Goal: Transaction & Acquisition: Book appointment/travel/reservation

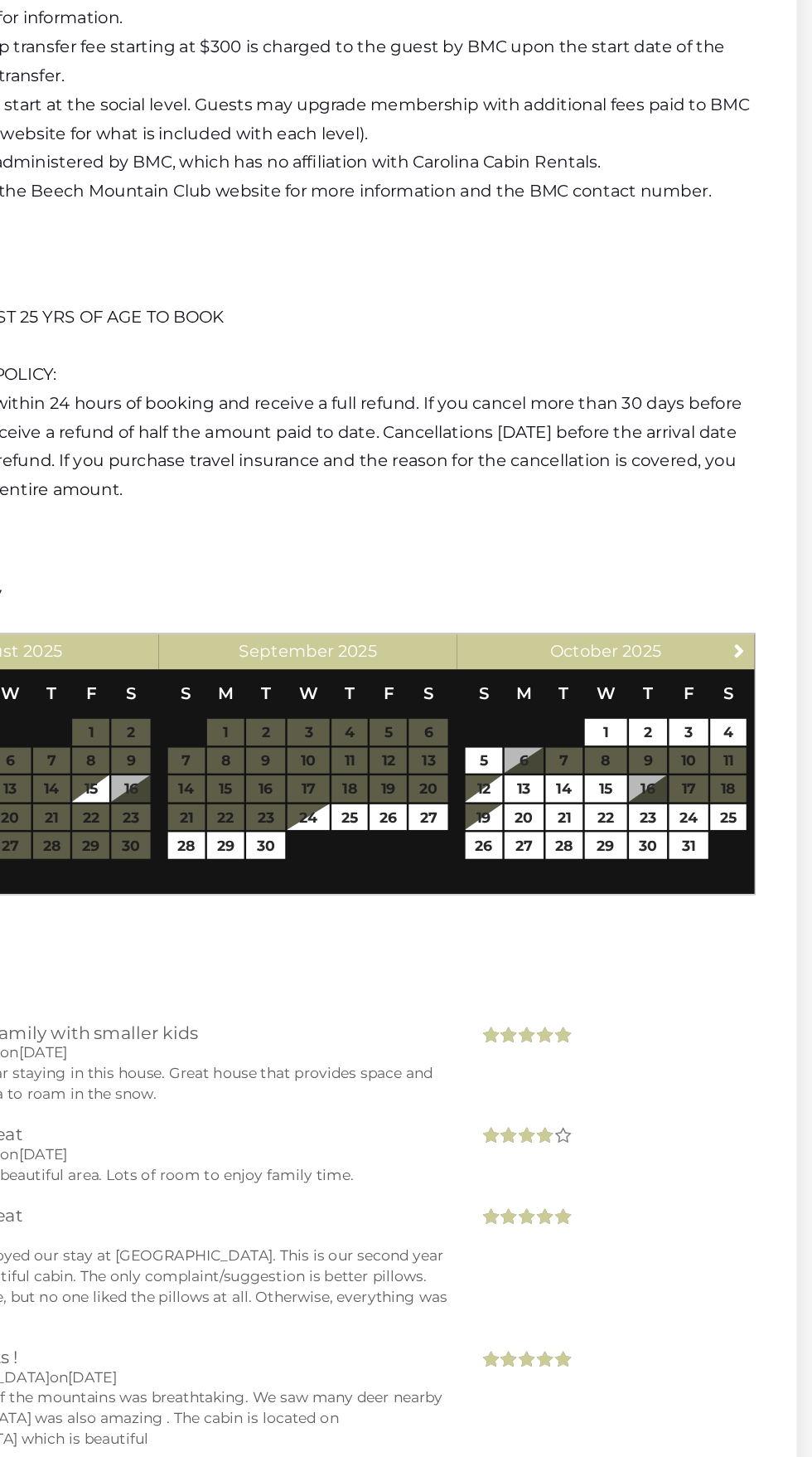
scroll to position [4171, 0]
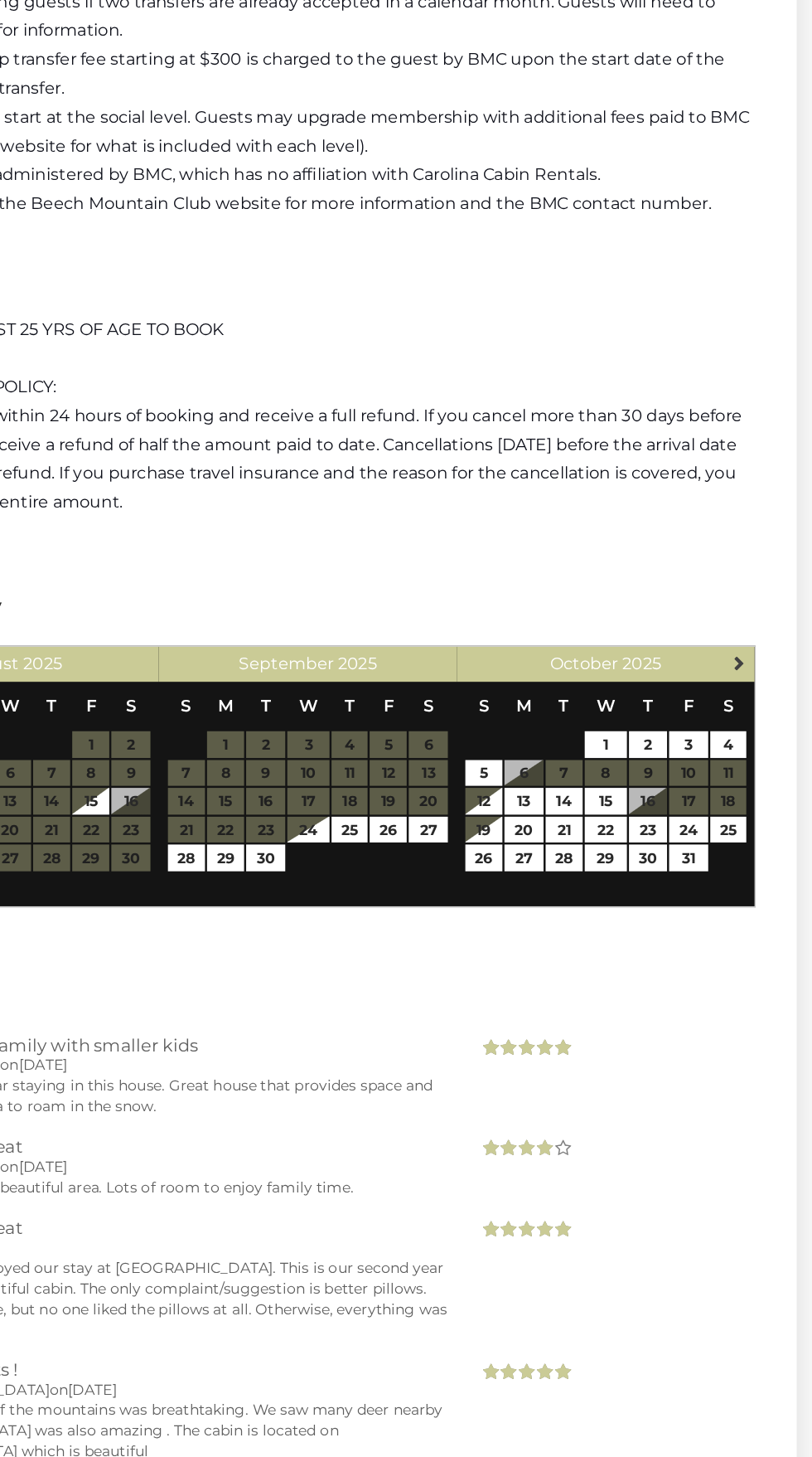
click at [756, 323] on span "Next" at bounding box center [754, 734] width 13 height 13
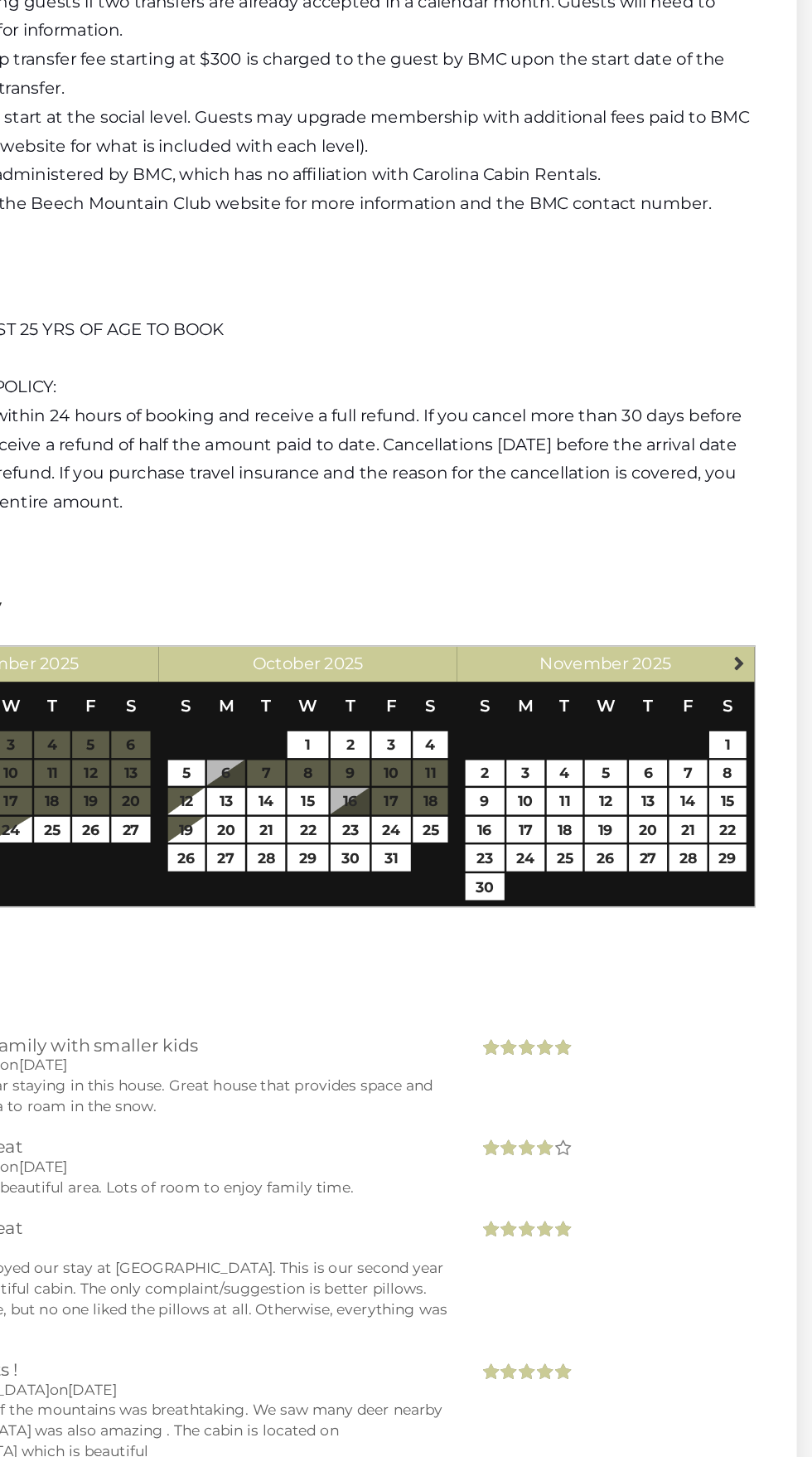
click at [754, 323] on span "Next" at bounding box center [754, 734] width 13 height 13
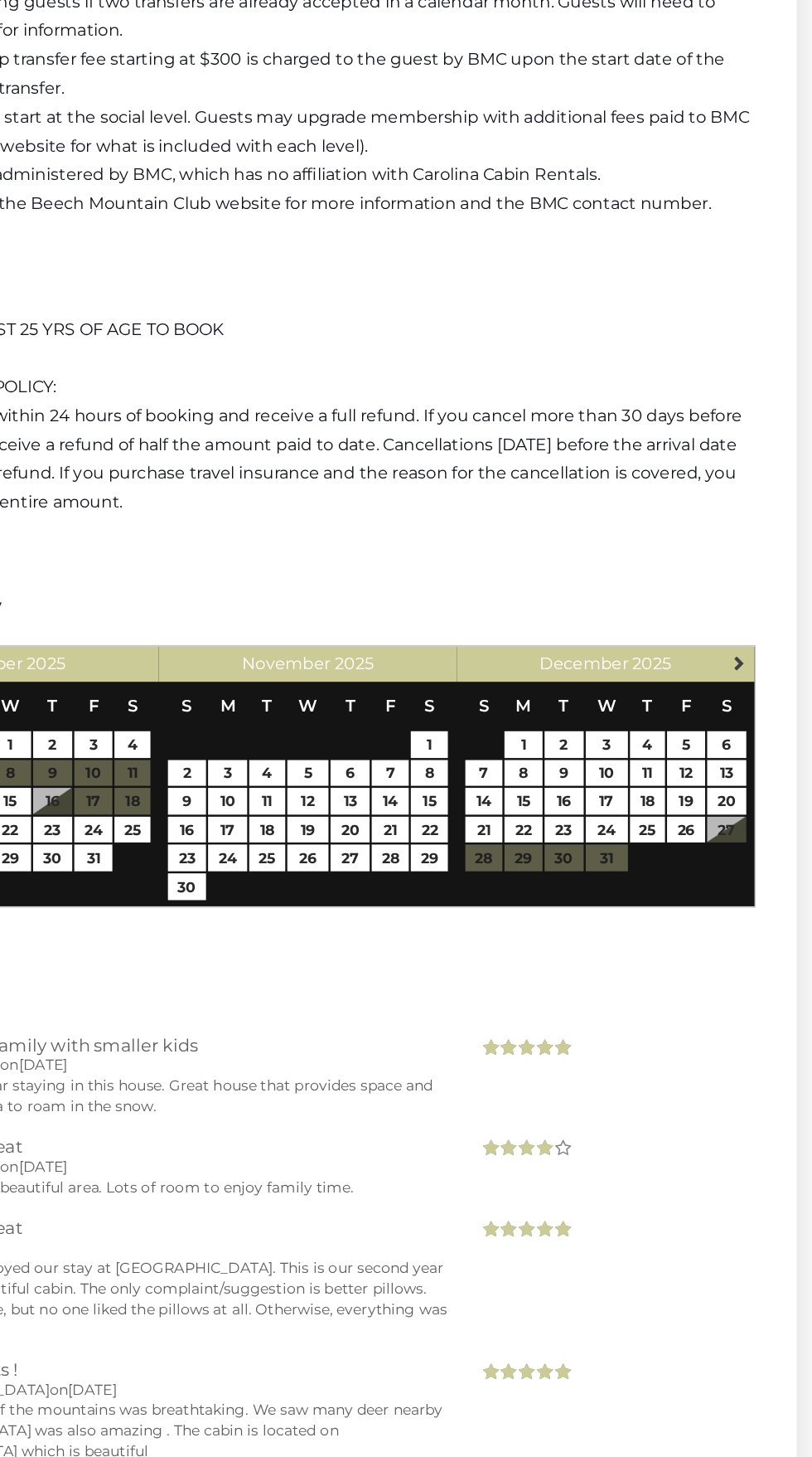
click at [757, 323] on span "Next" at bounding box center [754, 734] width 13 height 13
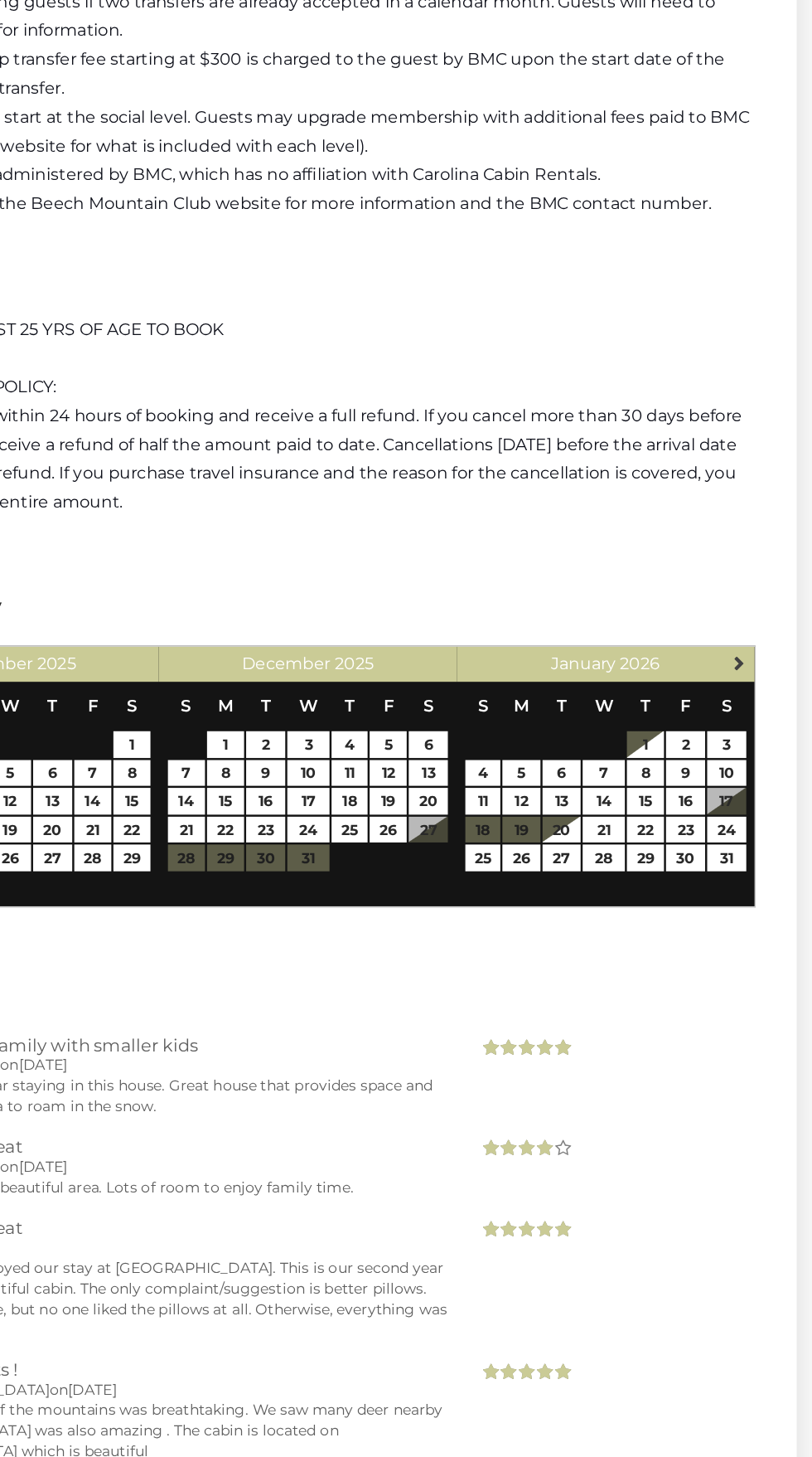
click at [761, 323] on link "Next" at bounding box center [754, 733] width 21 height 21
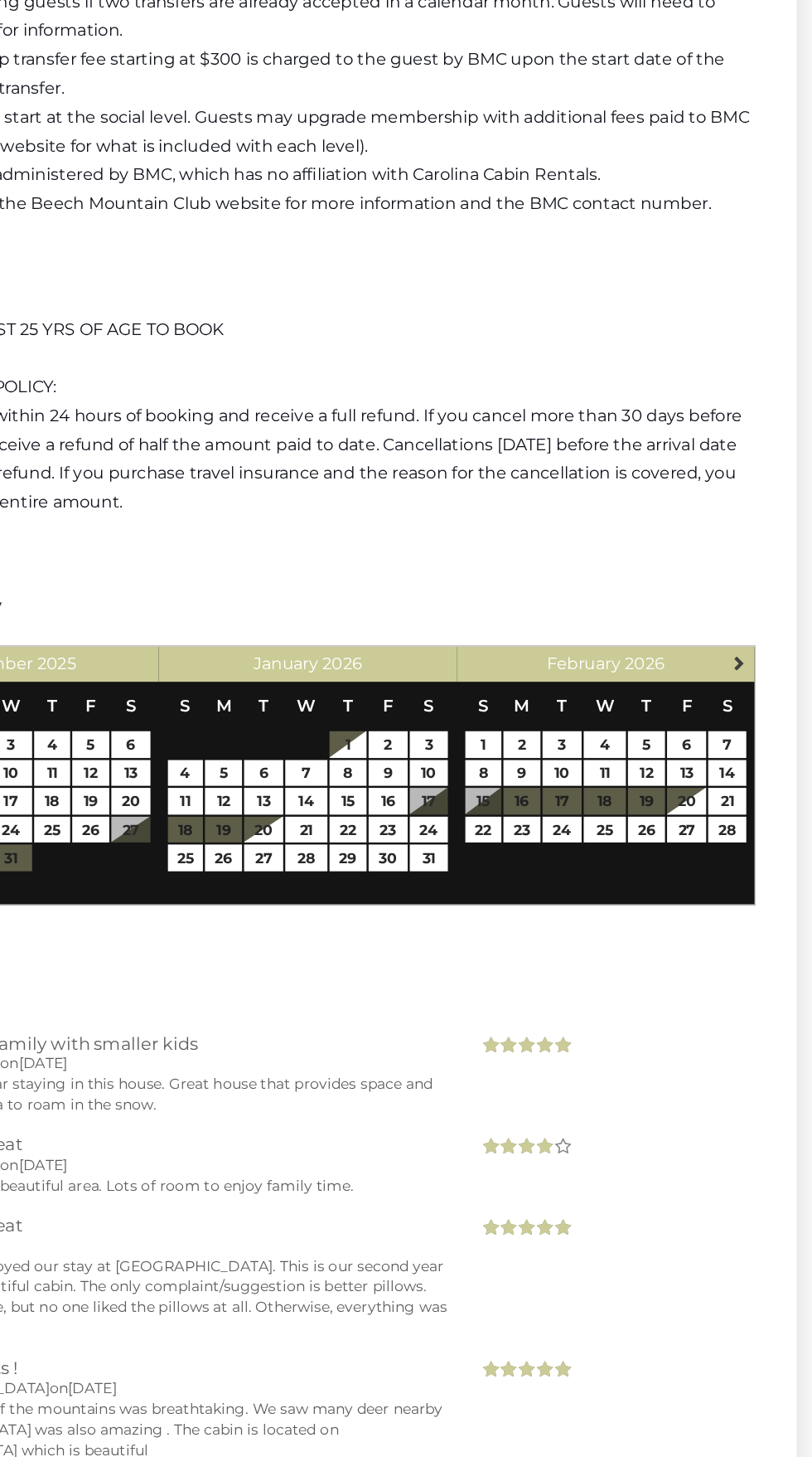
click at [762, 323] on link "Next" at bounding box center [754, 733] width 21 height 21
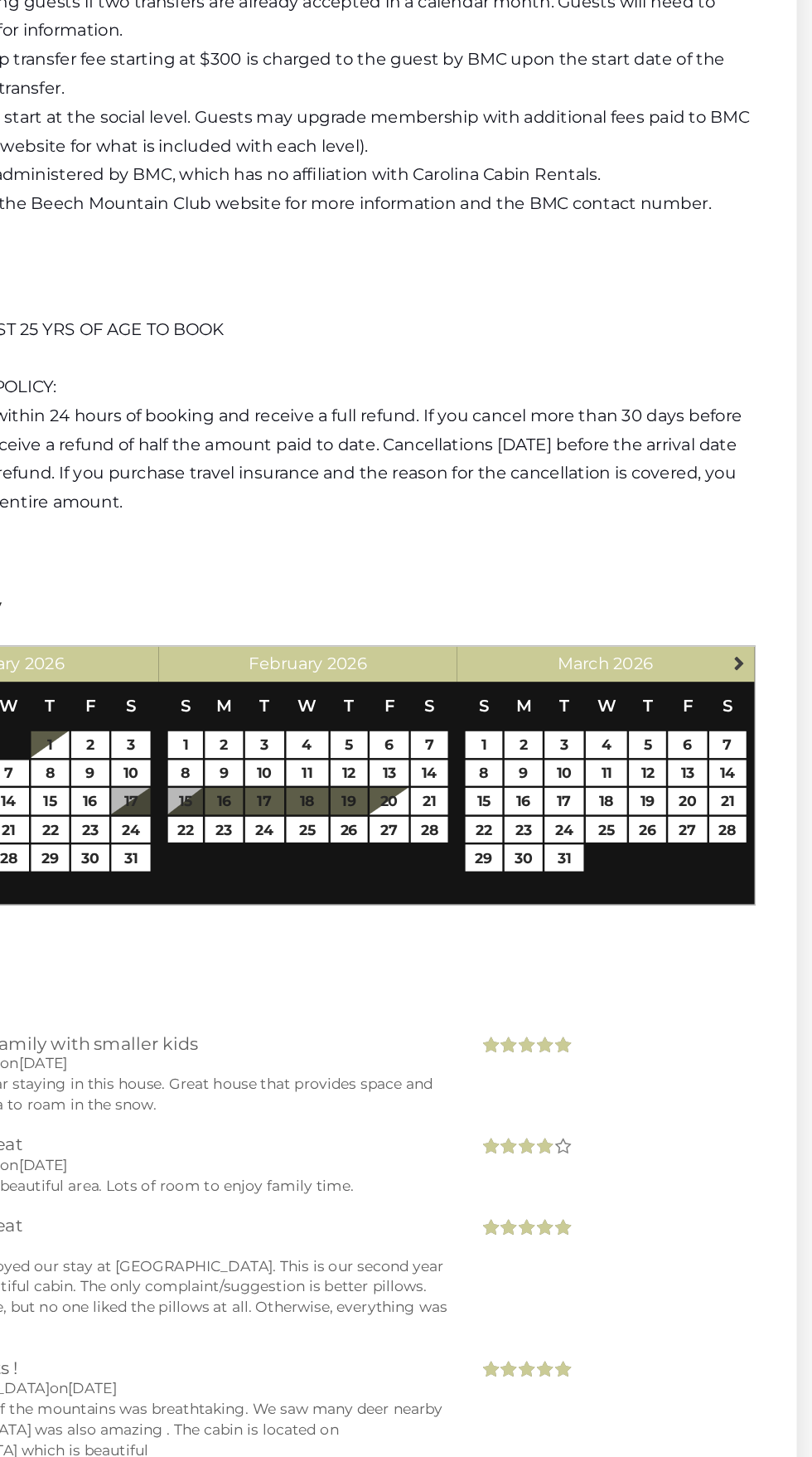
click at [761, 323] on link "Next" at bounding box center [754, 733] width 21 height 21
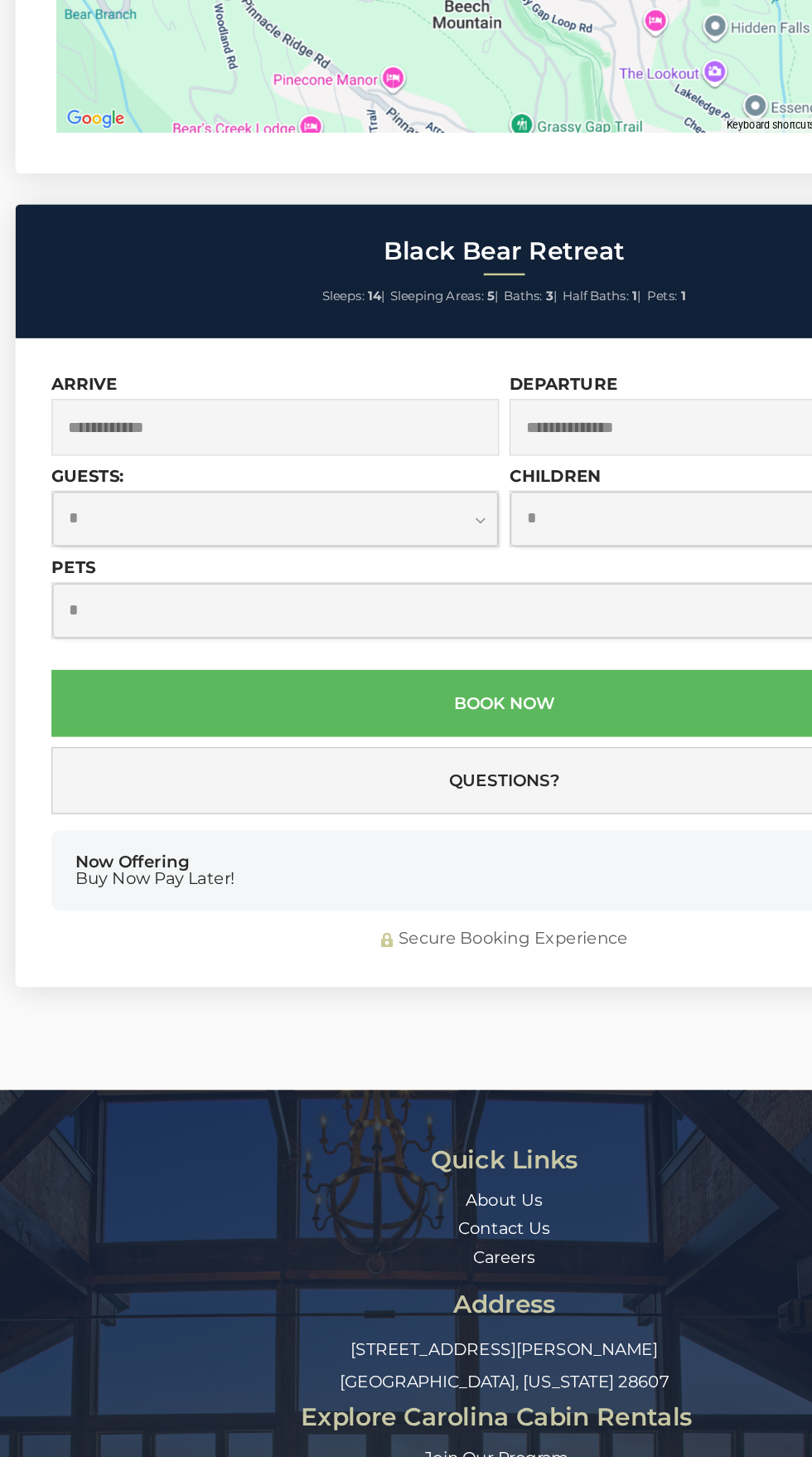
scroll to position [5650, 0]
click at [329, 323] on input "text" at bounding box center [221, 567] width 360 height 46
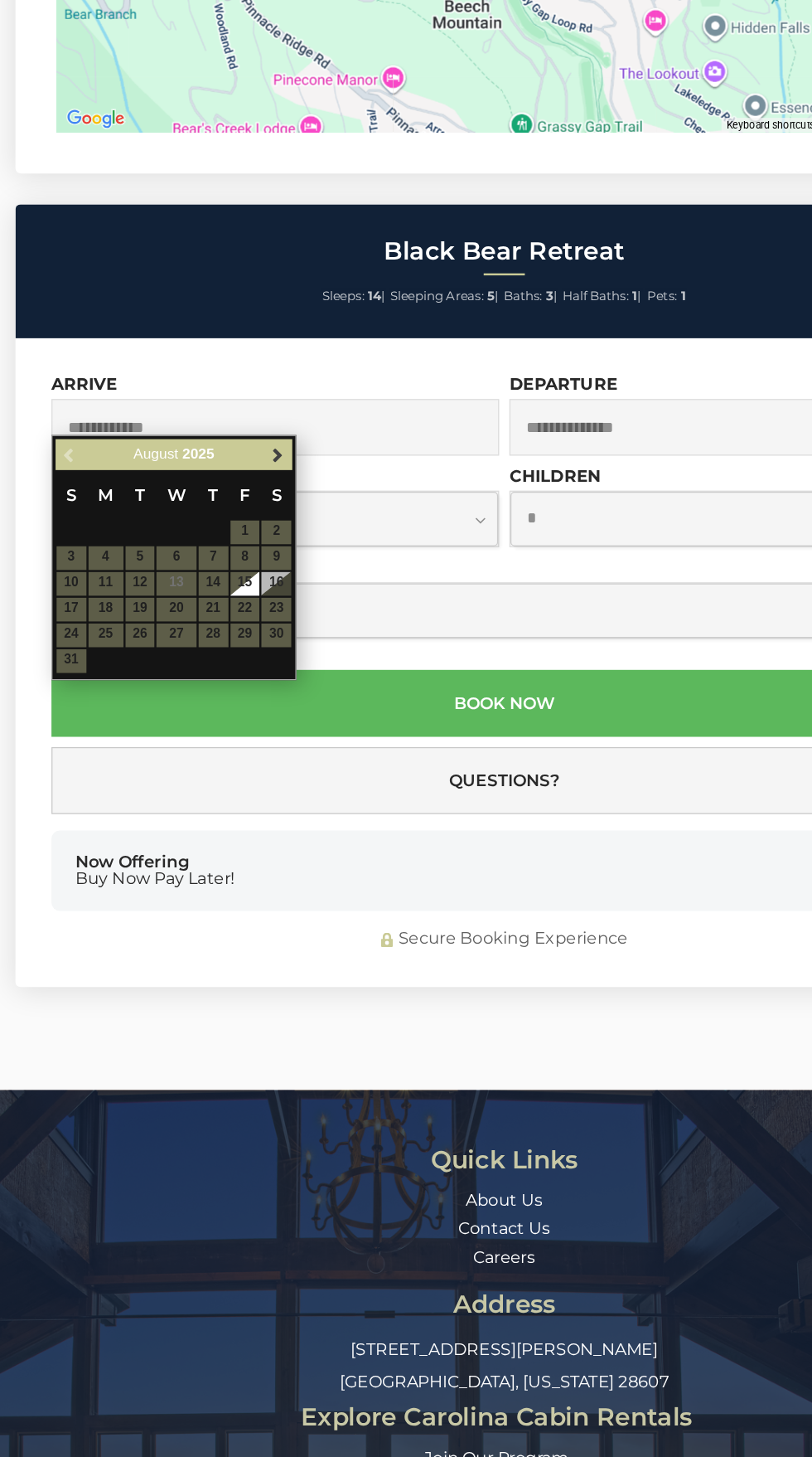
click at [220, 323] on span "Next" at bounding box center [224, 589] width 13 height 13
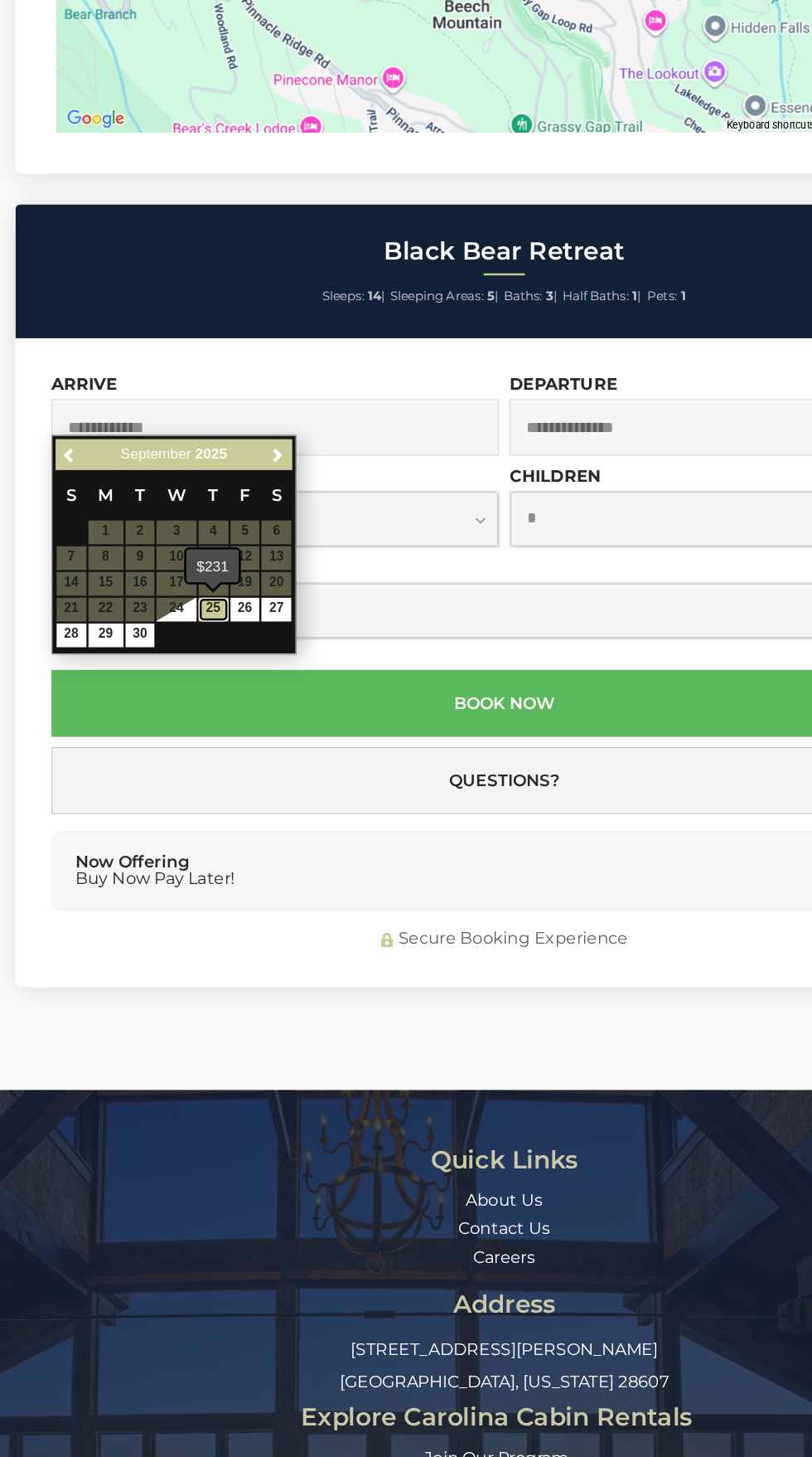
click at [174, 323] on link "25" at bounding box center [172, 714] width 24 height 19
type input "**********"
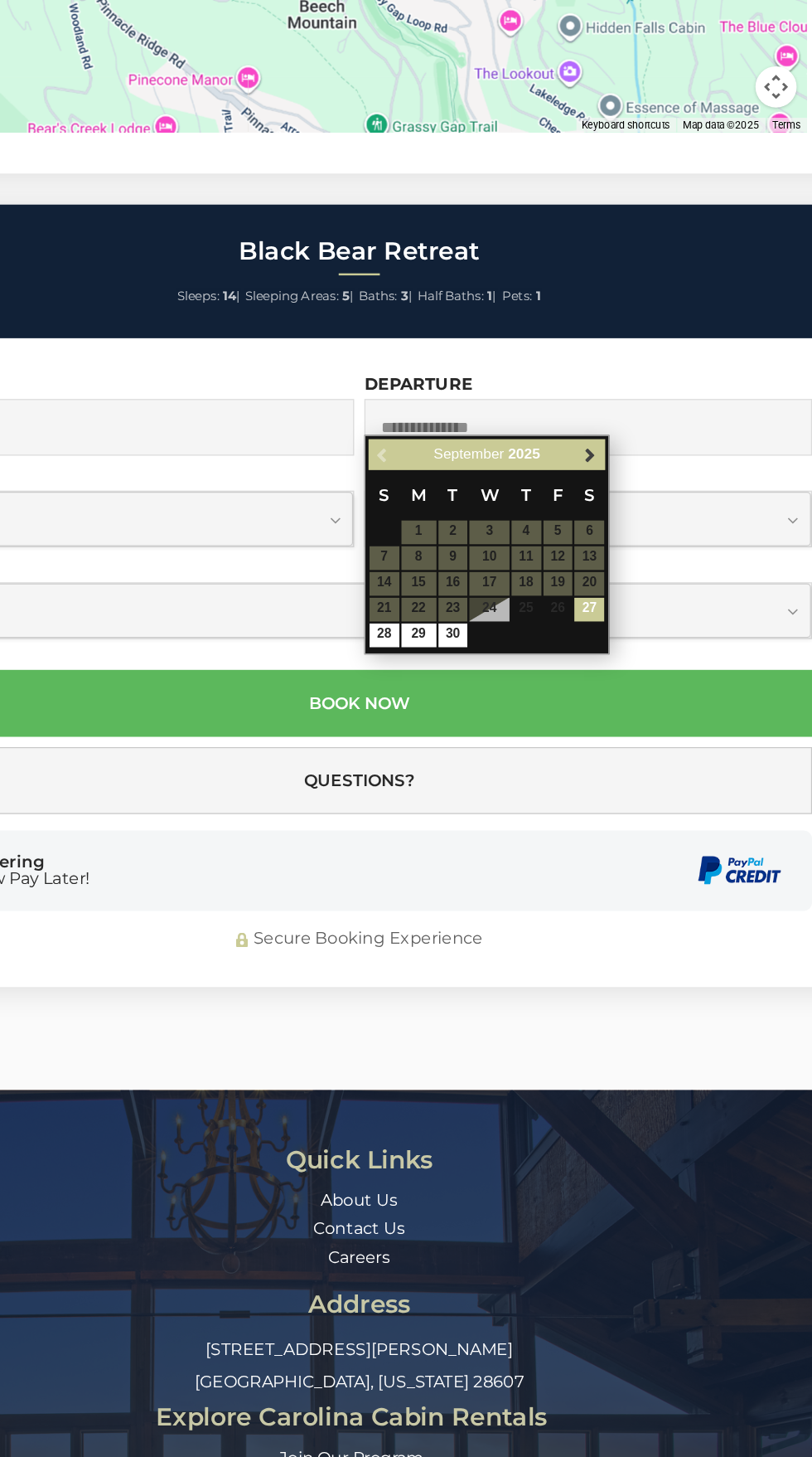
click at [592, 323] on span "Next" at bounding box center [592, 589] width 13 height 13
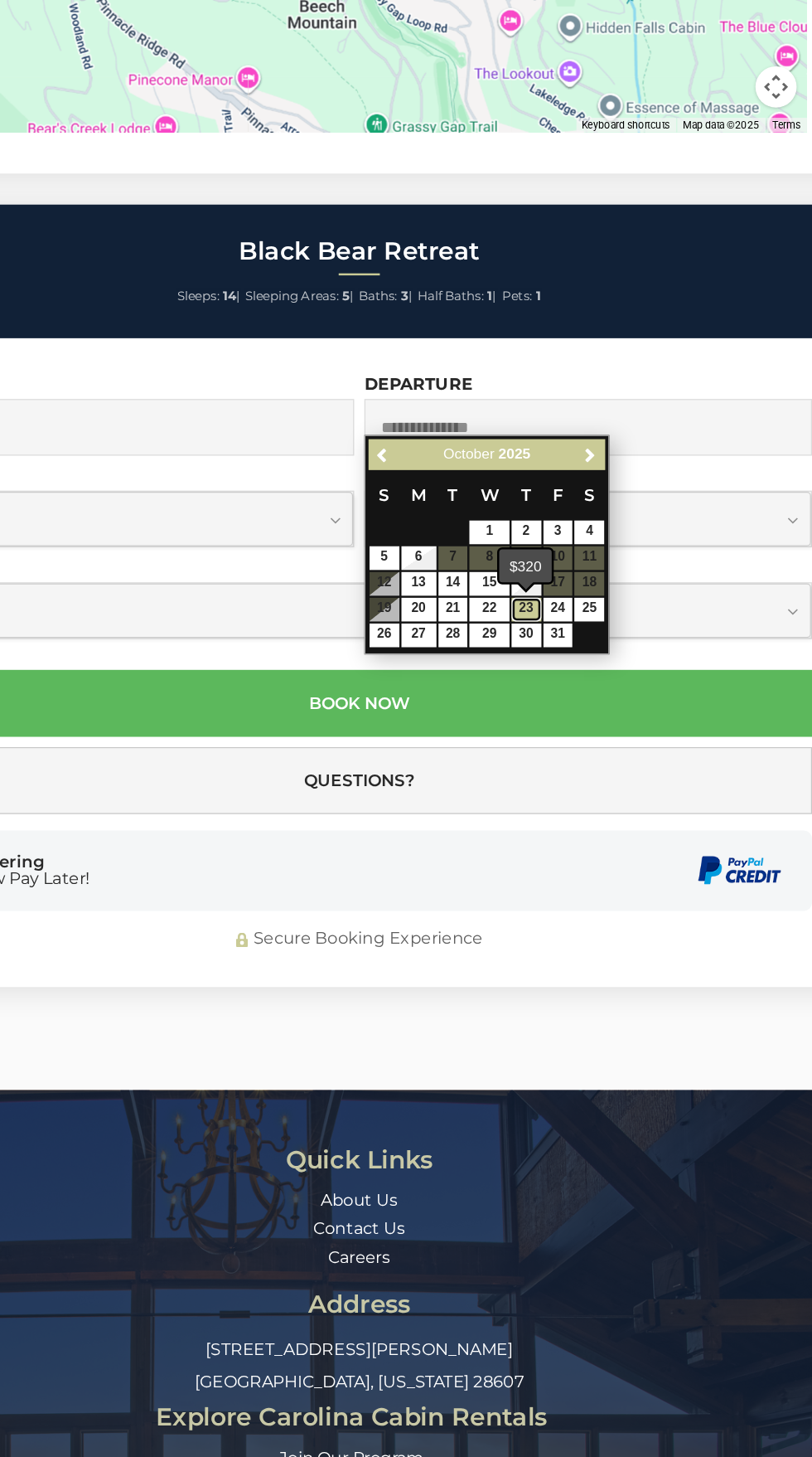
click at [537, 323] on link "23" at bounding box center [541, 714] width 24 height 19
type input "**********"
